Goal: Book appointment/travel/reservation

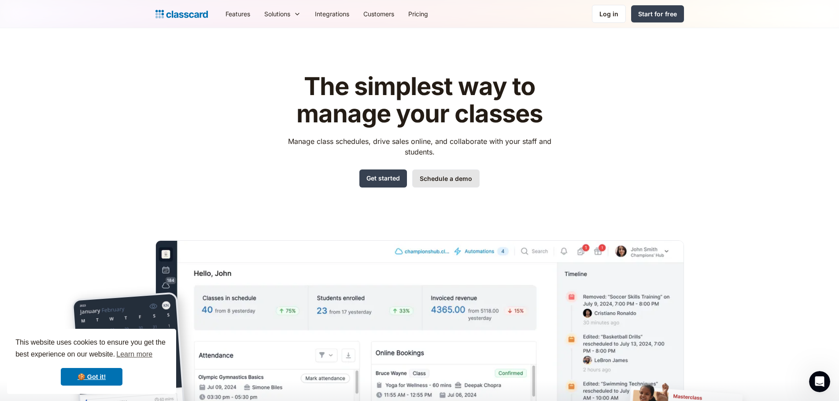
click at [439, 176] on link "Schedule a demo" at bounding box center [445, 179] width 67 height 18
click at [379, 181] on link "Get started" at bounding box center [384, 179] width 48 height 18
